Goal: Information Seeking & Learning: Learn about a topic

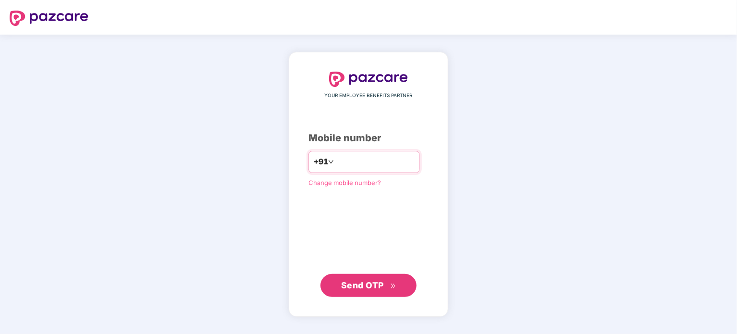
type input "**********"
click at [373, 282] on span "Send OTP" at bounding box center [362, 285] width 43 height 10
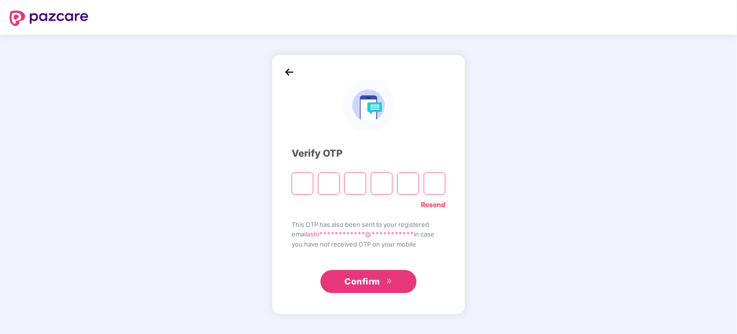
type input "*"
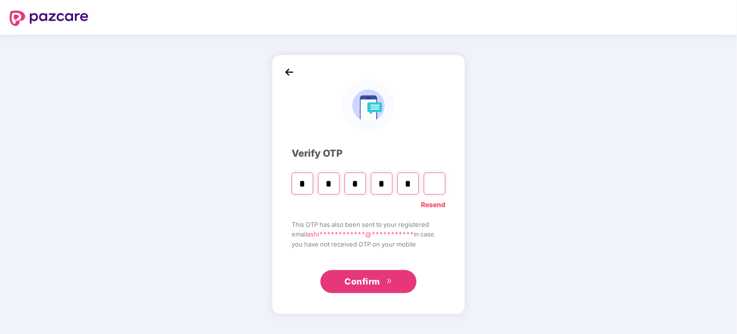
type input "*"
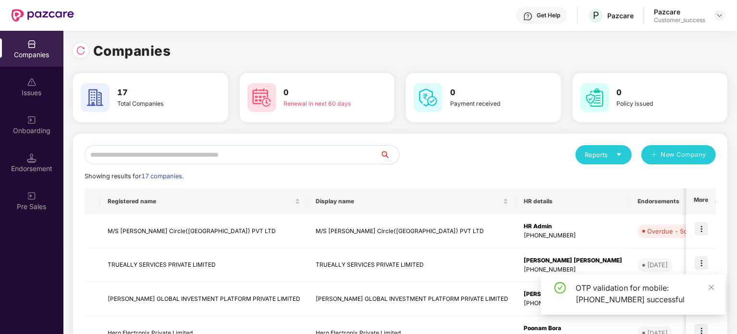
click at [217, 157] on input "text" at bounding box center [233, 154] width 296 height 19
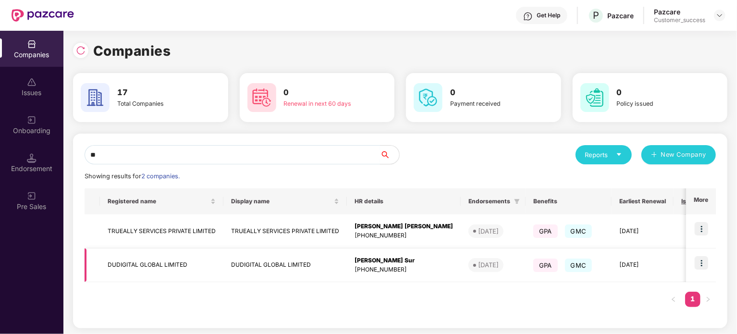
type input "**"
click at [704, 268] on img at bounding box center [701, 262] width 13 height 13
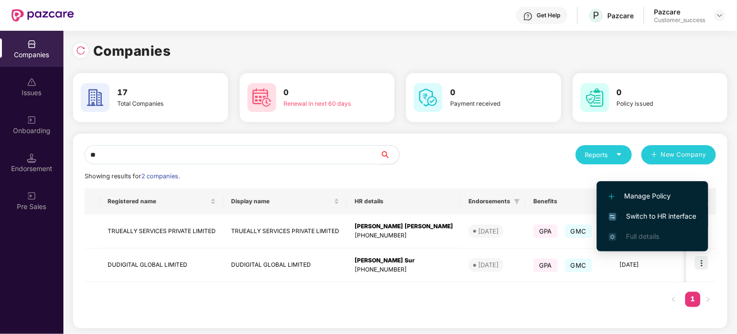
click at [677, 221] on span "Switch to HR interface" at bounding box center [652, 216] width 87 height 11
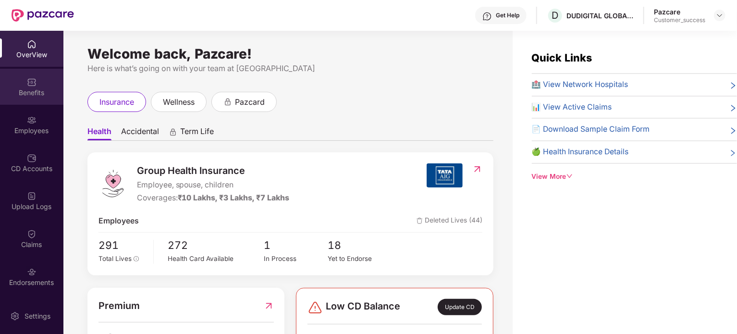
click at [37, 103] on div "Benefits" at bounding box center [31, 87] width 63 height 36
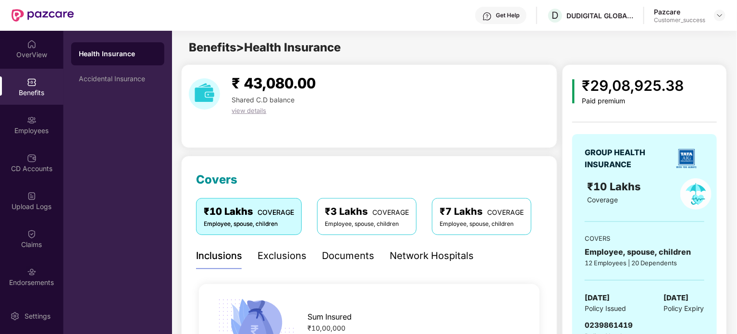
click at [403, 252] on div "Network Hospitals" at bounding box center [432, 255] width 84 height 15
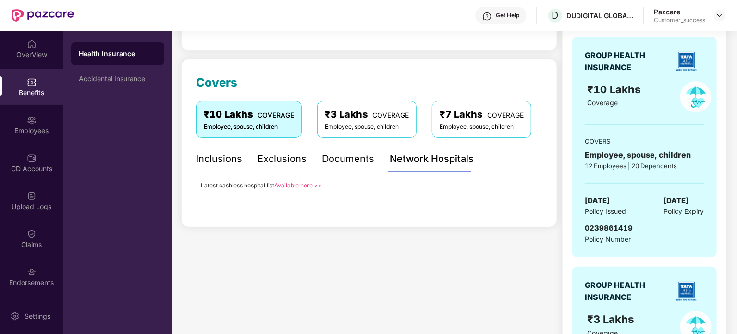
scroll to position [98, 0]
click at [302, 186] on link "Available here >>" at bounding box center [298, 185] width 48 height 7
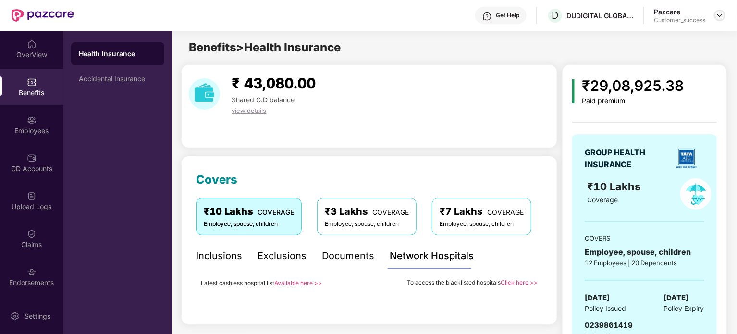
click at [722, 17] on img at bounding box center [720, 16] width 8 height 8
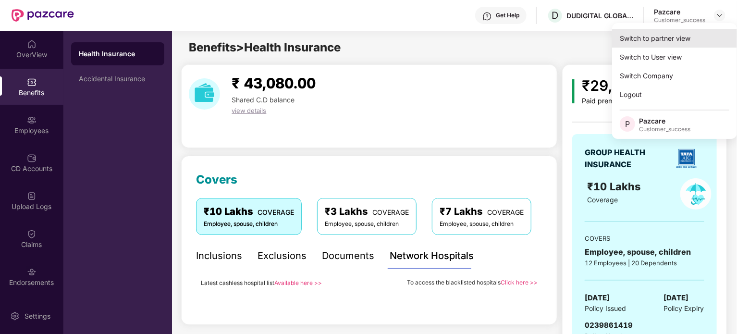
click at [677, 34] on div "Switch to partner view" at bounding box center [674, 38] width 125 height 19
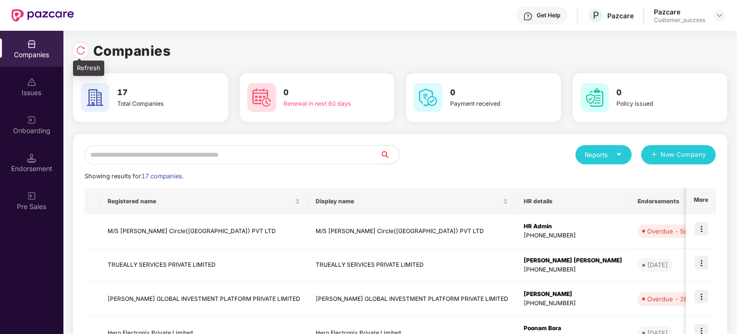
click at [81, 52] on img at bounding box center [81, 51] width 10 height 10
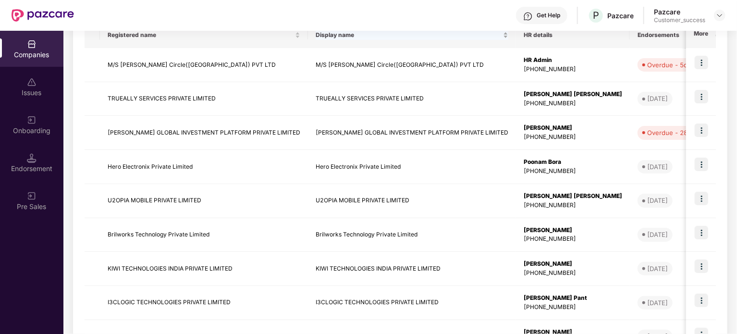
scroll to position [273, 0]
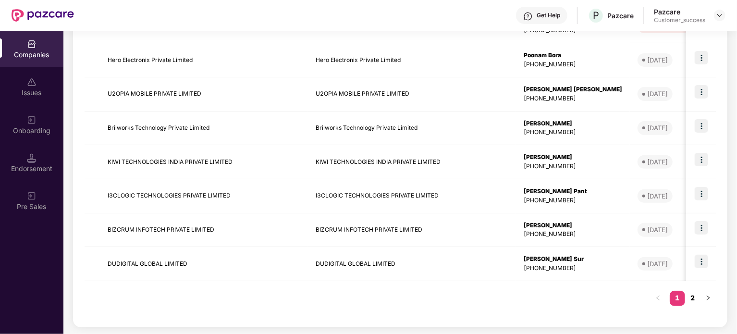
click at [696, 297] on link "2" at bounding box center [692, 298] width 15 height 14
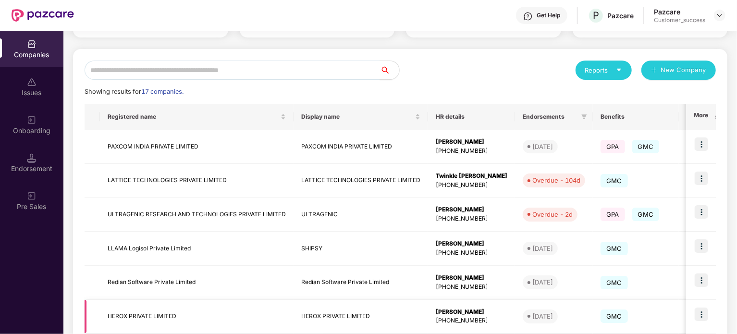
scroll to position [171, 0]
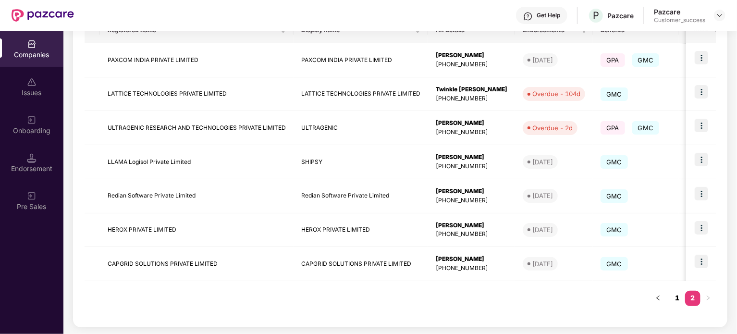
click at [675, 299] on link "1" at bounding box center [677, 298] width 15 height 14
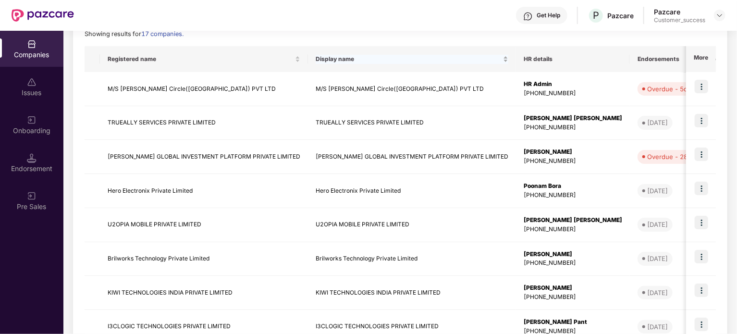
scroll to position [273, 0]
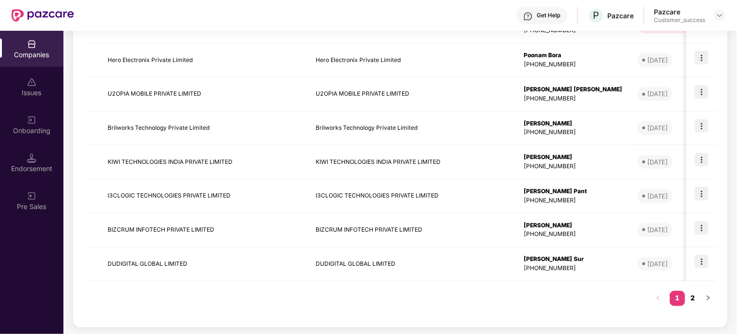
click at [694, 299] on link "2" at bounding box center [692, 298] width 15 height 14
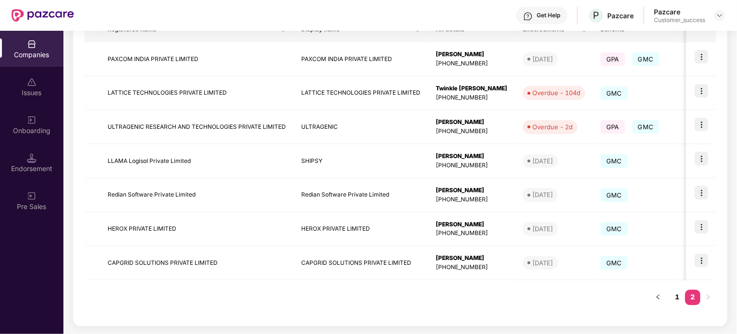
scroll to position [171, 0]
click at [705, 262] on img at bounding box center [701, 261] width 13 height 13
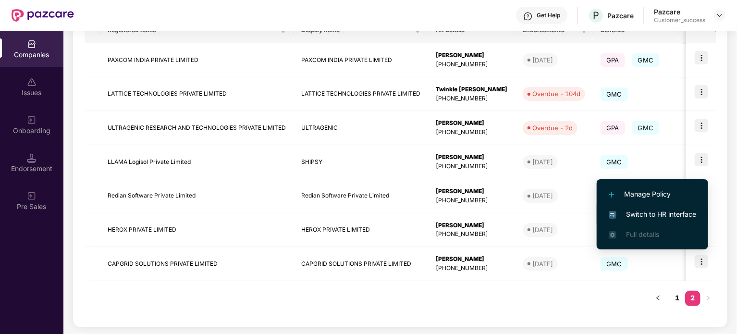
click at [677, 218] on span "Switch to HR interface" at bounding box center [652, 214] width 87 height 11
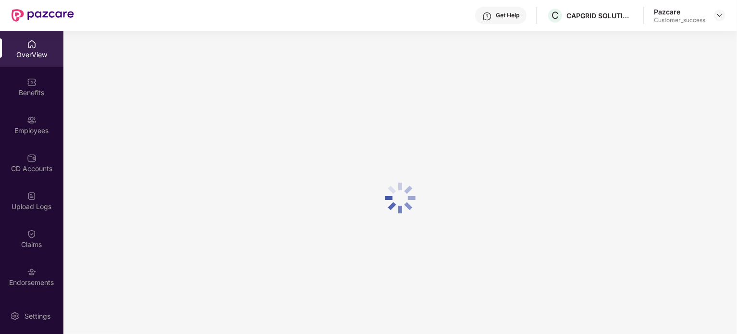
click at [21, 124] on div "Employees" at bounding box center [31, 125] width 63 height 36
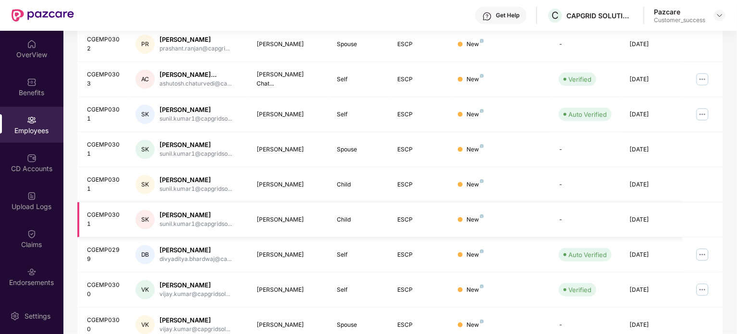
scroll to position [263, 0]
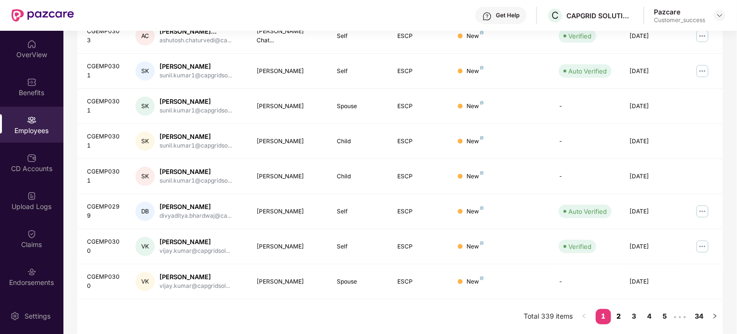
click at [616, 317] on link "2" at bounding box center [618, 316] width 15 height 14
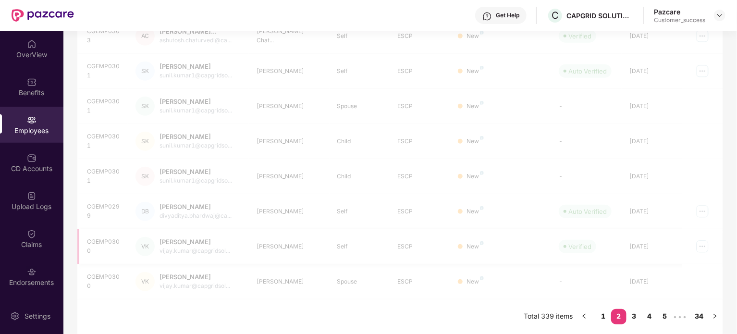
scroll to position [255, 0]
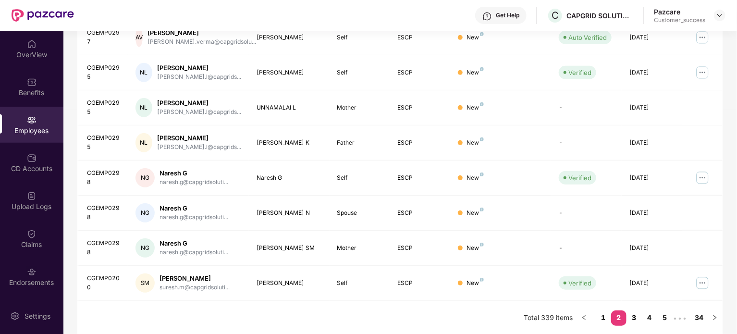
click at [633, 318] on link "3" at bounding box center [634, 317] width 15 height 14
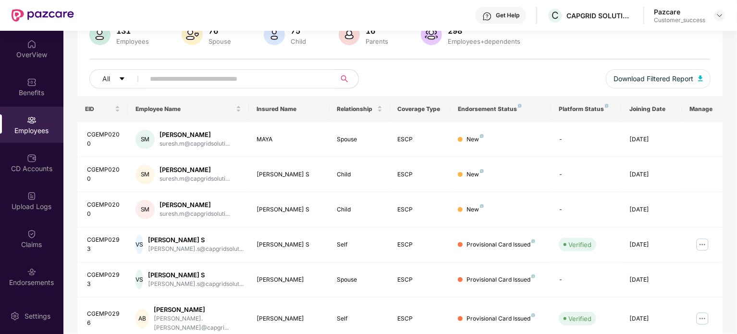
scroll to position [0, 0]
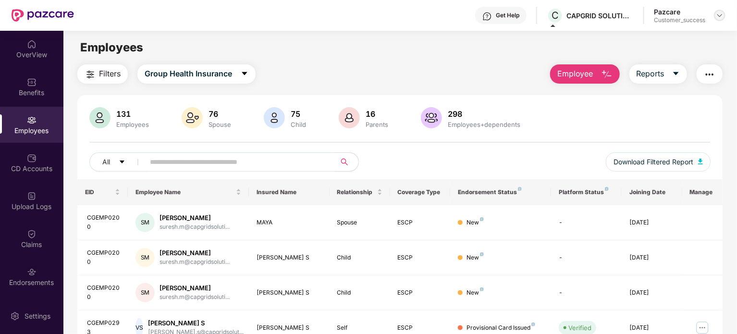
click at [718, 15] on img at bounding box center [720, 16] width 8 height 8
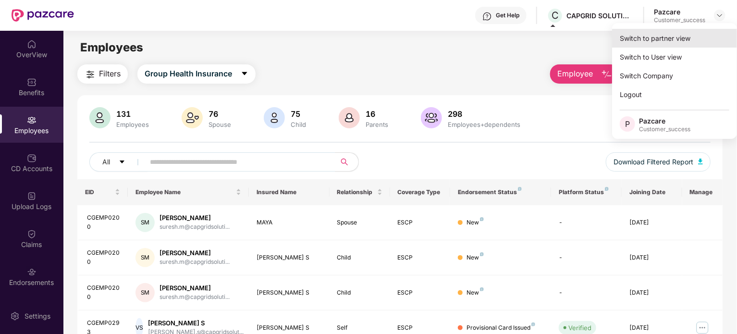
click at [673, 36] on div "Switch to partner view" at bounding box center [674, 38] width 125 height 19
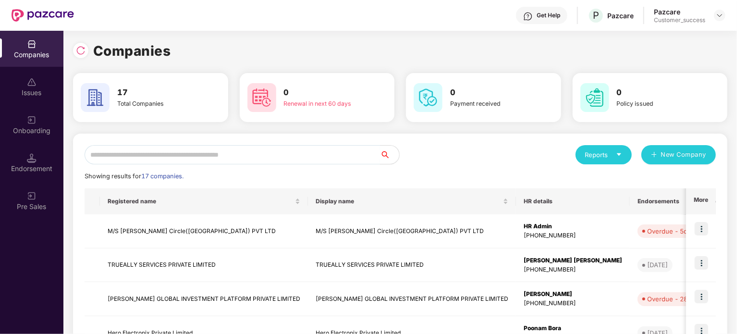
click at [280, 156] on input "text" at bounding box center [233, 154] width 296 height 19
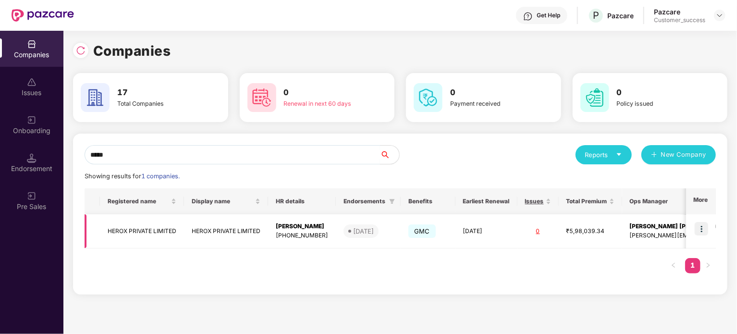
type input "*****"
click at [703, 229] on img at bounding box center [701, 228] width 13 height 13
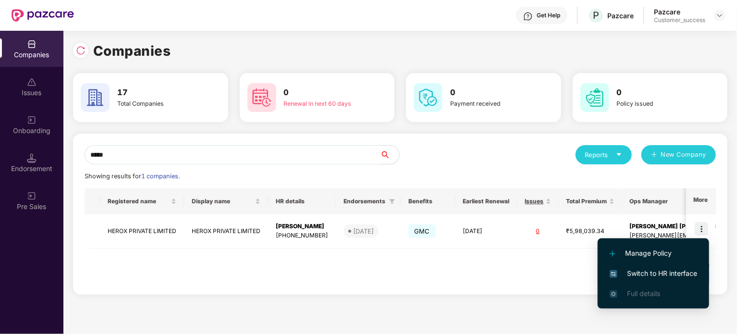
click at [648, 276] on span "Switch to HR interface" at bounding box center [653, 273] width 87 height 11
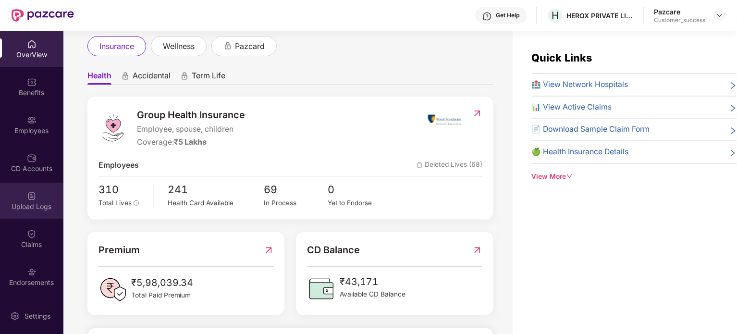
scroll to position [37, 0]
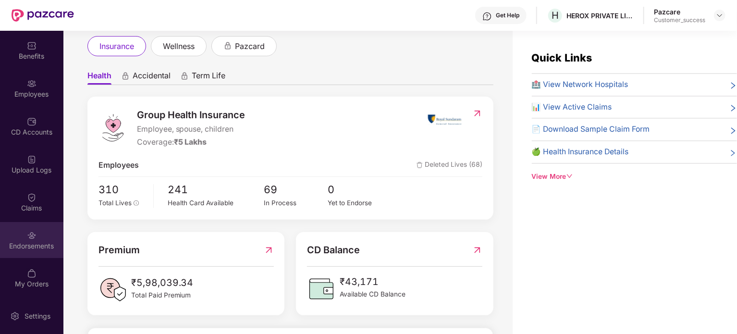
click at [21, 237] on div "Endorsements" at bounding box center [31, 240] width 63 height 36
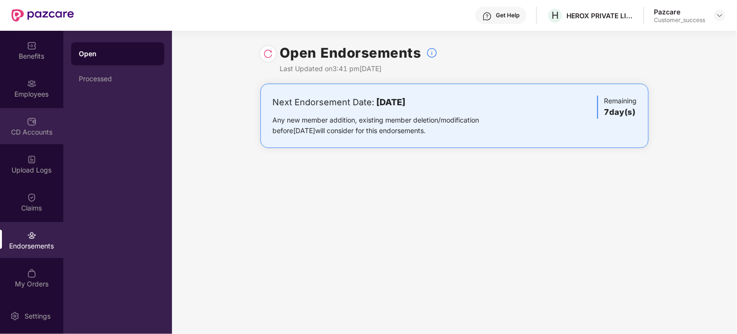
scroll to position [0, 0]
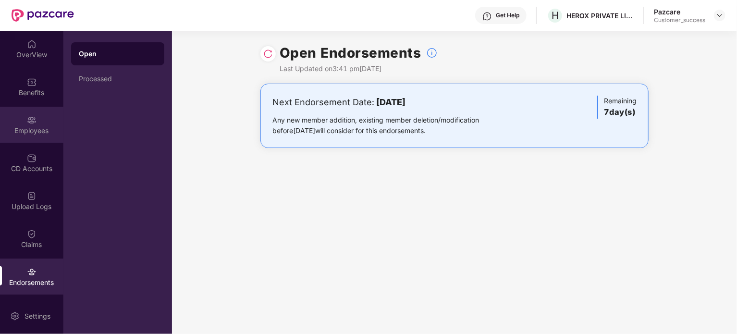
click at [39, 116] on div "Employees" at bounding box center [31, 125] width 63 height 36
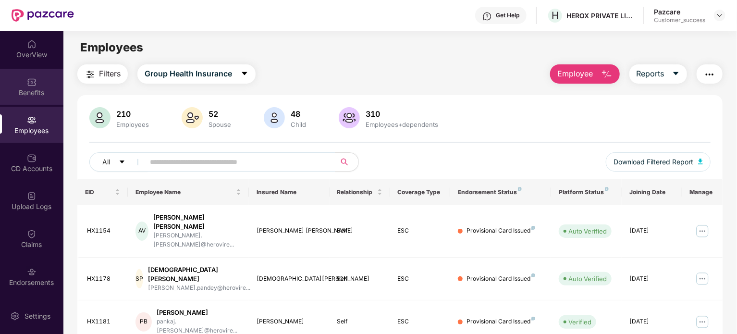
click at [53, 90] on div "Benefits" at bounding box center [31, 93] width 63 height 10
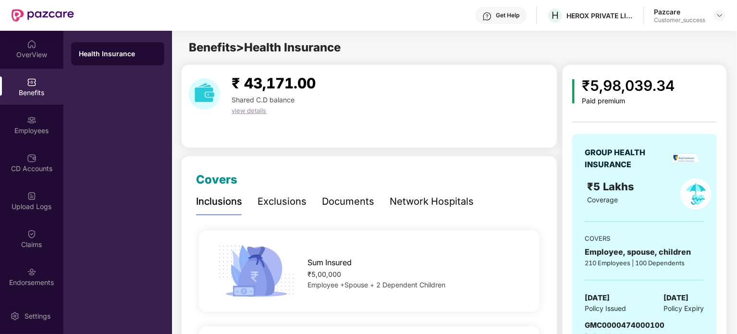
click at [413, 207] on div "Network Hospitals" at bounding box center [432, 201] width 84 height 15
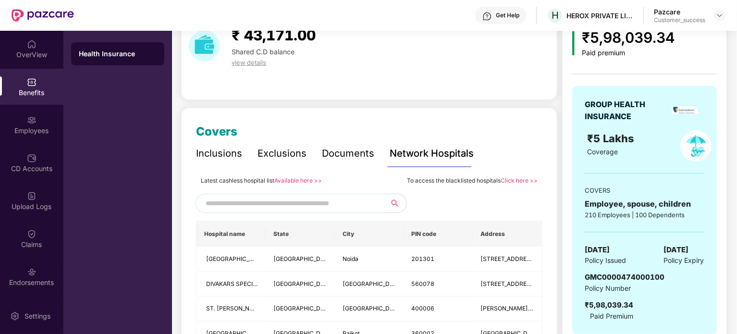
scroll to position [48, 0]
click at [344, 165] on div "Documents" at bounding box center [348, 153] width 52 height 26
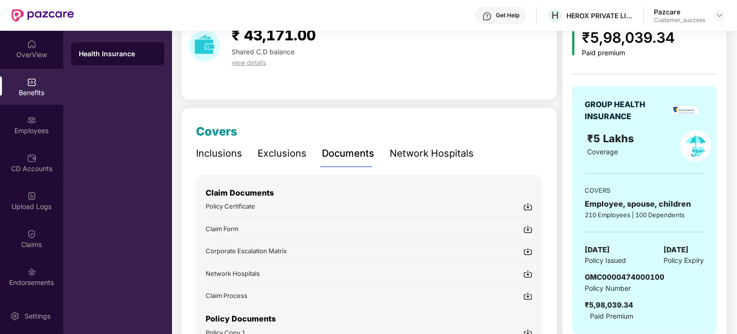
scroll to position [135, 0]
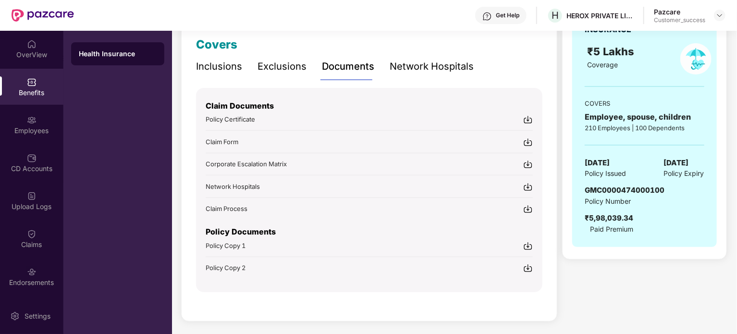
click at [527, 245] on img at bounding box center [528, 246] width 10 height 10
click at [420, 59] on div "Network Hospitals" at bounding box center [432, 66] width 84 height 15
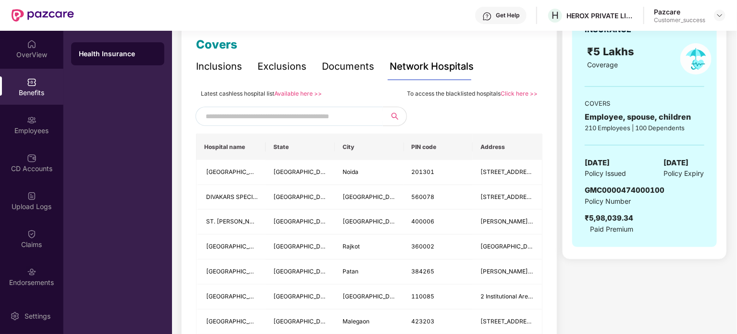
click at [526, 96] on link "Click here >>" at bounding box center [519, 93] width 37 height 7
